Goal: Task Accomplishment & Management: Use online tool/utility

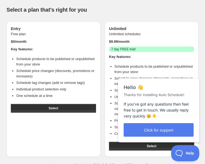
click at [94, 127] on div "Entry Free plan $ 0 /month Key features: Schedule products to be published or u…" at bounding box center [54, 90] width 94 height 136
click at [195, 72] on div "Close cross-small" at bounding box center [190, 73] width 19 height 6
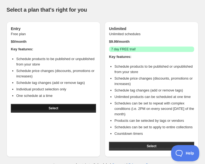
click at [57, 107] on span "Select" at bounding box center [53, 108] width 9 height 4
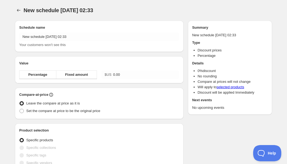
radio input "true"
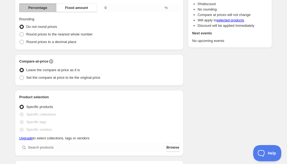
scroll to position [18, 0]
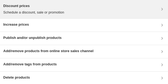
click at [160, 9] on icon at bounding box center [161, 9] width 5 height 5
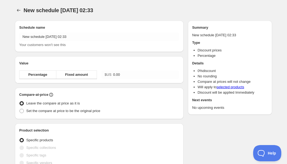
radio input "true"
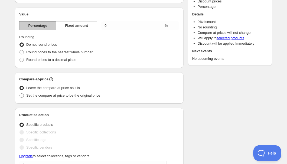
scroll to position [24, 0]
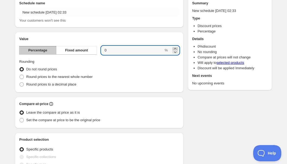
click at [175, 49] on icon at bounding box center [175, 48] width 5 height 5
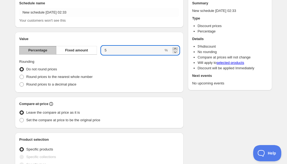
click at [175, 49] on icon at bounding box center [175, 48] width 5 height 5
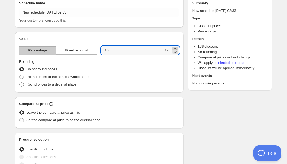
click at [175, 49] on icon at bounding box center [175, 48] width 5 height 5
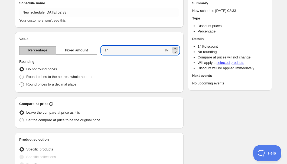
type input "15"
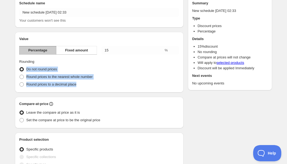
drag, startPoint x: 78, startPoint y: 85, endPoint x: 27, endPoint y: 68, distance: 53.7
click at [27, 68] on ul "Do not round prices Round prices to the nearest whole number Round prices to a …" at bounding box center [99, 77] width 160 height 23
click at [23, 59] on div at bounding box center [23, 59] width 0 height 0
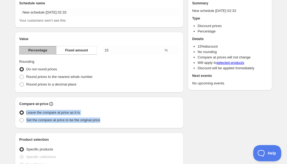
drag, startPoint x: 102, startPoint y: 120, endPoint x: 25, endPoint y: 112, distance: 76.9
click at [25, 112] on ul "Leave the compare at price as it is Set the compare at price to be the original…" at bounding box center [99, 116] width 160 height 15
click at [22, 103] on div at bounding box center [22, 103] width 0 height 0
drag, startPoint x: 81, startPoint y: 112, endPoint x: 27, endPoint y: 109, distance: 54.3
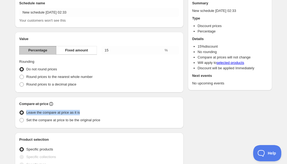
click at [27, 109] on div "Leave the compare at price as it is" at bounding box center [99, 113] width 160 height 8
click at [23, 103] on div at bounding box center [23, 103] width 0 height 0
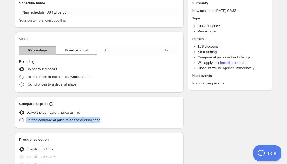
drag, startPoint x: 103, startPoint y: 121, endPoint x: 24, endPoint y: 119, distance: 78.4
click at [24, 119] on div "Set the compare at price to be the original price" at bounding box center [99, 121] width 160 height 8
click at [21, 110] on div at bounding box center [21, 110] width 0 height 0
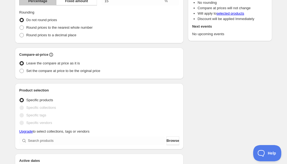
scroll to position [98, 0]
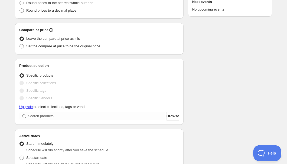
click at [24, 82] on span at bounding box center [22, 83] width 4 height 4
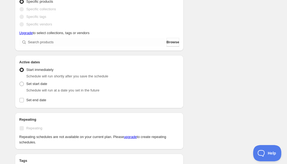
scroll to position [197, 0]
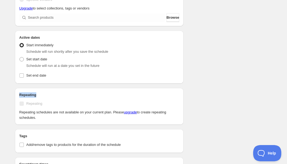
drag, startPoint x: 36, startPoint y: 96, endPoint x: 19, endPoint y: 95, distance: 17.4
click at [19, 95] on div "Repeating Repeating Repeating schedules are not available on your current plan.…" at bounding box center [99, 106] width 169 height 37
click at [15, 98] on div at bounding box center [15, 98] width 0 height 0
click at [11, 116] on div "Schedule name New schedule Aug 31 2025 02:33 Your customers won't see this Valu…" at bounding box center [142, 20] width 262 height 402
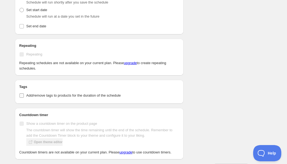
click at [123, 96] on label "Add/remove tags to products for the duration of the schedule" at bounding box center [99, 96] width 160 height 8
click at [24, 96] on input "Add/remove tags to products for the duration of the schedule" at bounding box center [22, 96] width 4 height 4
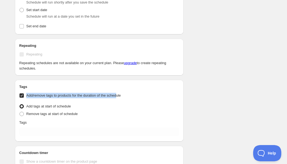
drag, startPoint x: 99, startPoint y: 97, endPoint x: 26, endPoint y: 96, distance: 72.4
click at [26, 96] on span "Add/remove tags to products for the duration of the schedule" at bounding box center [73, 96] width 95 height 4
click at [23, 98] on div at bounding box center [23, 98] width 0 height 0
click at [22, 96] on input "Add/remove tags to products for the duration of the schedule" at bounding box center [22, 96] width 4 height 4
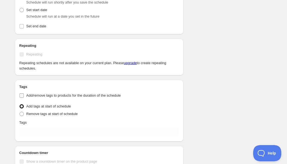
checkbox input "false"
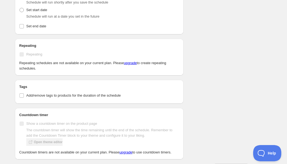
scroll to position [264, 0]
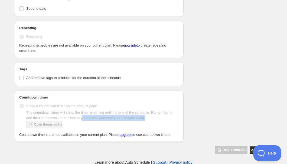
drag, startPoint x: 148, startPoint y: 119, endPoint x: 56, endPoint y: 113, distance: 92.4
click at [79, 115] on p "The countdown timer will show the time remaining until the end of the schedule.…" at bounding box center [102, 115] width 153 height 11
drag, startPoint x: 56, startPoint y: 113, endPoint x: 33, endPoint y: 109, distance: 22.8
click at [48, 112] on p "The countdown timer will show the time remaining until the end of the schedule.…" at bounding box center [102, 115] width 153 height 11
click at [33, 109] on div "Show a countdown timer on the product page The countdown timer will show the ti…" at bounding box center [99, 116] width 160 height 28
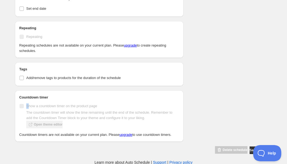
click at [27, 108] on span "Show a countdown timer on the product page" at bounding box center [61, 106] width 71 height 5
click at [80, 117] on p "The countdown timer will show the time remaining until the end of the schedule.…" at bounding box center [102, 115] width 153 height 11
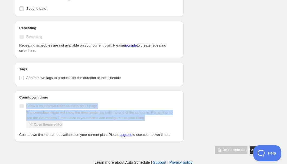
drag, startPoint x: 153, startPoint y: 118, endPoint x: 26, endPoint y: 107, distance: 127.1
click at [26, 107] on div "Show a countdown timer on the product page The countdown timer will show the ti…" at bounding box center [99, 116] width 160 height 28
click at [22, 96] on div at bounding box center [22, 96] width 0 height 0
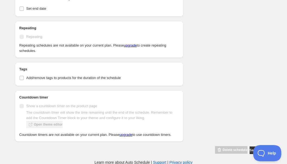
click at [46, 125] on span "The countdown timer will show the time remaining until the end of the schedule.…" at bounding box center [102, 119] width 153 height 18
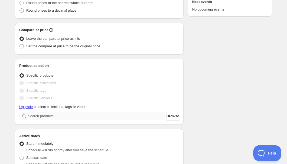
scroll to position [123, 0]
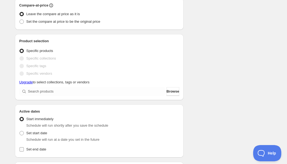
click at [22, 149] on input "Set end date" at bounding box center [22, 149] width 4 height 4
checkbox input "true"
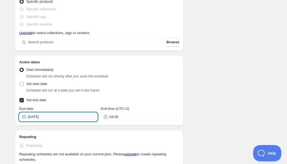
click at [36, 118] on input "2025-08-31" at bounding box center [63, 117] width 70 height 9
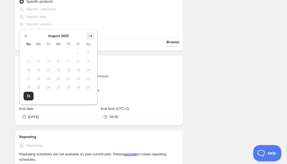
click at [89, 36] on icon "Show next month, September 2025" at bounding box center [90, 35] width 5 height 5
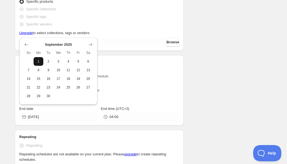
click at [39, 62] on span "1" at bounding box center [39, 61] width 6 height 4
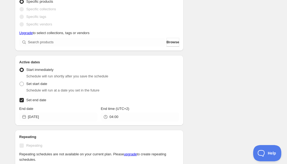
click at [24, 116] on icon at bounding box center [23, 116] width 5 height 5
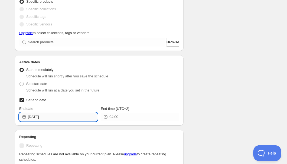
click at [49, 117] on input "2025-09-01" at bounding box center [63, 117] width 70 height 9
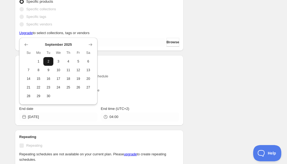
click at [49, 63] on span "2" at bounding box center [49, 61] width 6 height 4
type input "2025-09-02"
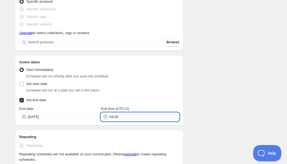
click at [111, 118] on input "04:00" at bounding box center [145, 117] width 70 height 9
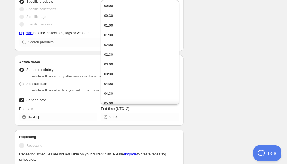
click at [218, 93] on div "Schedule name New schedule Aug 31 2025 02:33 Your customers won't see this Valu…" at bounding box center [142, 54] width 262 height 420
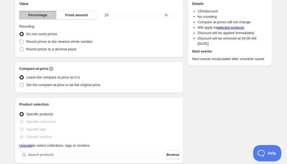
scroll to position [0, 0]
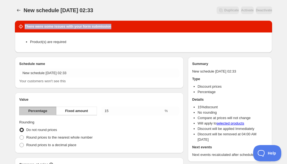
drag, startPoint x: 112, startPoint y: 27, endPoint x: 25, endPoint y: 27, distance: 87.0
click at [25, 27] on div "There were some issues with your form submission" at bounding box center [143, 26] width 251 height 5
click at [21, 29] on div at bounding box center [21, 29] width 0 height 0
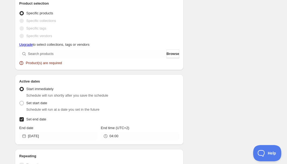
scroll to position [172, 0]
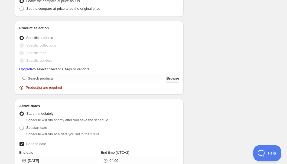
click at [167, 80] on button "Browse" at bounding box center [173, 78] width 13 height 9
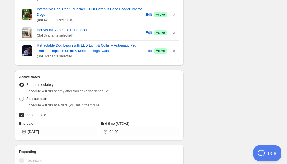
scroll to position [271, 0]
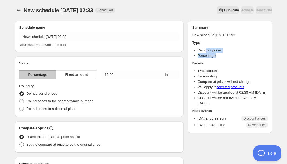
drag, startPoint x: 217, startPoint y: 58, endPoint x: 206, endPoint y: 52, distance: 12.4
click at [206, 52] on ul "Discount prices Percentage" at bounding box center [230, 53] width 76 height 11
drag, startPoint x: 202, startPoint y: 50, endPoint x: 199, endPoint y: 50, distance: 3.8
click at [199, 50] on li "Discount prices" at bounding box center [233, 50] width 70 height 5
drag, startPoint x: 219, startPoint y: 58, endPoint x: 197, endPoint y: 50, distance: 23.0
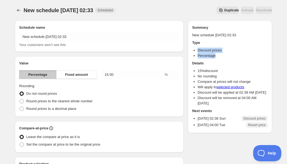
click at [197, 50] on ul "Discount prices Percentage" at bounding box center [230, 53] width 76 height 11
click at [194, 40] on div at bounding box center [194, 40] width 0 height 0
click at [180, 6] on div "New schedule Aug 31 2025 02:33. This page is ready New schedule Aug 31 2025 02:…" at bounding box center [143, 10] width 257 height 21
drag, startPoint x: 214, startPoint y: 110, endPoint x: 201, endPoint y: 88, distance: 25.2
click at [206, 103] on li "Discount will be removed at 04:00 AM on 02 Sep 2025" at bounding box center [233, 100] width 70 height 11
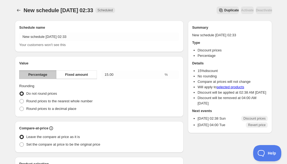
click at [201, 88] on body "New schedule Aug 31 2025 02:33. This page is ready New schedule Aug 31 2025 02:…" at bounding box center [143, 82] width 287 height 164
drag, startPoint x: 196, startPoint y: 74, endPoint x: 194, endPoint y: 69, distance: 5.7
click at [194, 69] on ul "15 % discount No rounding Compare at prices will not change Will apply to selec…" at bounding box center [230, 87] width 76 height 38
click at [218, 106] on li "Discount will be removed at 04:00 AM on 02 Sep 2025" at bounding box center [233, 100] width 70 height 11
drag, startPoint x: 215, startPoint y: 110, endPoint x: 196, endPoint y: 73, distance: 41.6
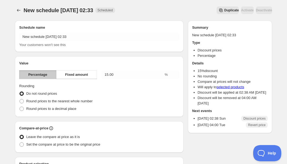
click at [196, 73] on ul "15 % discount No rounding Compare at prices will not change Will apply to selec…" at bounding box center [230, 87] width 76 height 38
click at [192, 61] on div at bounding box center [192, 61] width 0 height 0
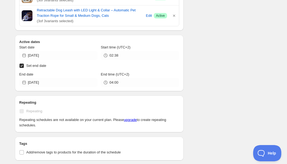
scroll to position [245, 0]
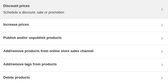
click at [146, 12] on div "Discount prices Schedule a discount, sale or promotion" at bounding box center [84, 9] width 162 height 12
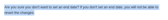
drag, startPoint x: 35, startPoint y: 12, endPoint x: 2, endPoint y: 5, distance: 33.3
click at [2, 5] on div "Are you sure you don't want to set an end date? If you don't set an end date, y…" at bounding box center [84, 10] width 168 height 20
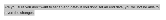
scroll to position [49, 0]
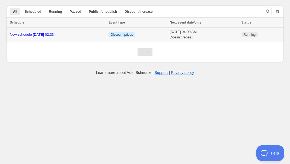
click at [256, 35] on span "Running" at bounding box center [249, 35] width 12 height 4
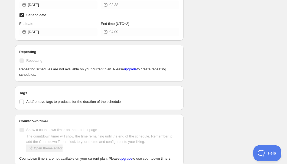
scroll to position [388, 0]
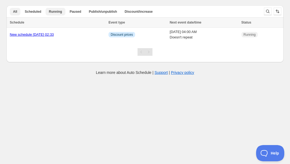
click at [57, 13] on span "Running" at bounding box center [55, 11] width 13 height 4
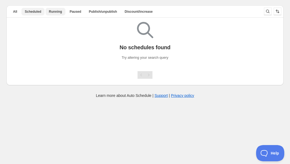
click at [34, 11] on span "Scheduled" at bounding box center [33, 11] width 17 height 4
click at [49, 12] on span "Running" at bounding box center [55, 11] width 13 height 4
click at [71, 14] on button "Paused" at bounding box center [75, 12] width 18 height 8
click at [94, 14] on button "Publish/unpublish" at bounding box center [102, 12] width 35 height 8
click at [133, 15] on button "Discount/increase" at bounding box center [138, 12] width 34 height 8
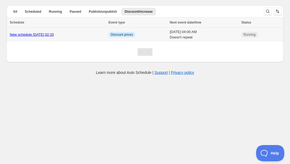
click at [256, 35] on span "Running" at bounding box center [249, 35] width 12 height 4
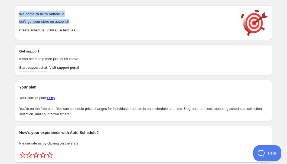
drag, startPoint x: 72, startPoint y: 21, endPoint x: 18, endPoint y: 12, distance: 55.4
click at [18, 12] on div "Welcome to Auto Schedule Let's get your store on autopilot! Create schedule Vie…" at bounding box center [143, 22] width 257 height 35
click at [14, 4] on div at bounding box center [14, 4] width 0 height 0
click at [14, 13] on div "Welcome to Auto Schedule Let's get your store on autopilot! Create schedule Vie…" at bounding box center [142, 82] width 262 height 162
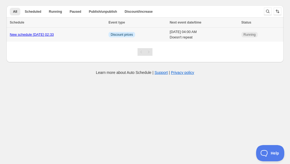
click at [124, 35] on span "Discount prices" at bounding box center [122, 35] width 22 height 4
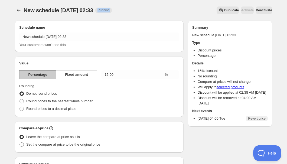
drag, startPoint x: 110, startPoint y: 11, endPoint x: 127, endPoint y: 11, distance: 16.5
click at [127, 11] on div "New schedule [DATE] 02:33 Running Duplicate Activate Deactivate More actions Du…" at bounding box center [143, 11] width 257 height 8
click at [123, 13] on div at bounding box center [123, 13] width 0 height 0
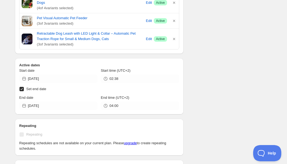
scroll to position [246, 0]
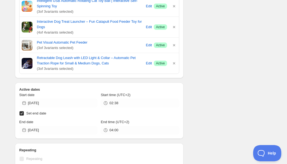
click at [106, 103] on icon at bounding box center [106, 103] width 1 height 2
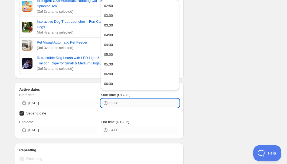
click at [112, 103] on input "02:38" at bounding box center [145, 103] width 70 height 9
click at [120, 101] on input "02:38" at bounding box center [145, 103] width 70 height 9
type input "02:53"
click at [212, 85] on div "Schedule name New schedule [DATE] 02:33 Your customers won't see this Value Per…" at bounding box center [142, 33] width 262 height 527
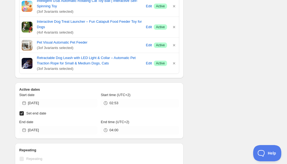
scroll to position [283, 0]
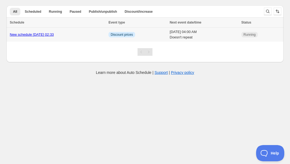
click at [124, 35] on span "Discount prices" at bounding box center [122, 35] width 22 height 4
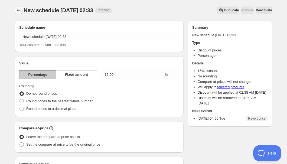
click at [18, 11] on icon "Schedules" at bounding box center [18, 10] width 5 height 5
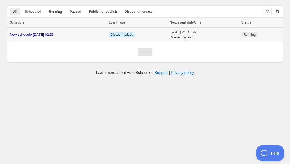
click at [256, 36] on span "Running" at bounding box center [249, 35] width 12 height 4
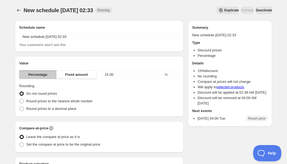
click at [259, 9] on span "Deactivate" at bounding box center [264, 10] width 16 height 4
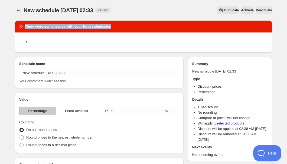
drag, startPoint x: 111, startPoint y: 27, endPoint x: 13, endPoint y: 27, distance: 97.6
click at [10, 29] on div at bounding box center [10, 29] width 0 height 0
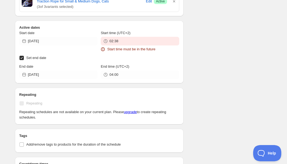
scroll to position [432, 0]
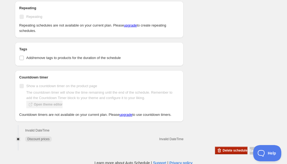
click at [223, 149] on span "Delete schedule" at bounding box center [235, 151] width 25 height 4
